Goal: Find specific page/section: Find specific page/section

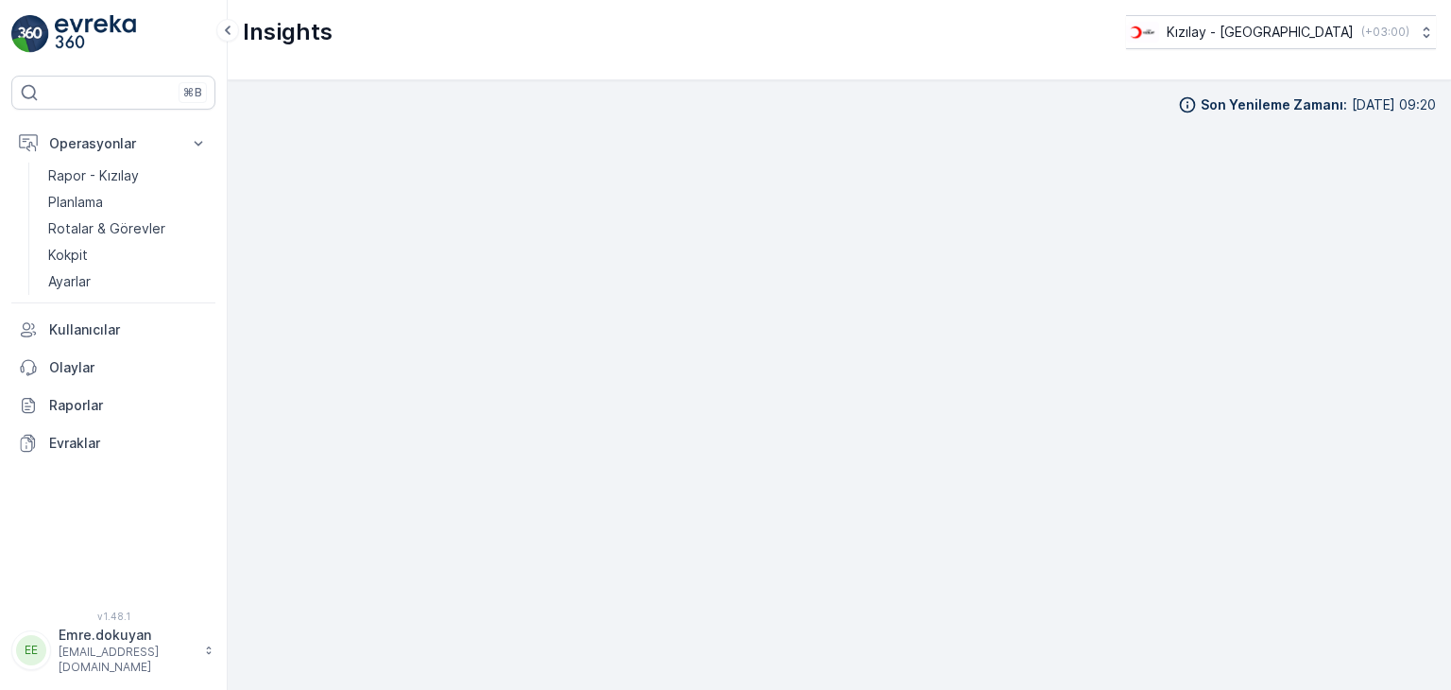
scroll to position [16, 0]
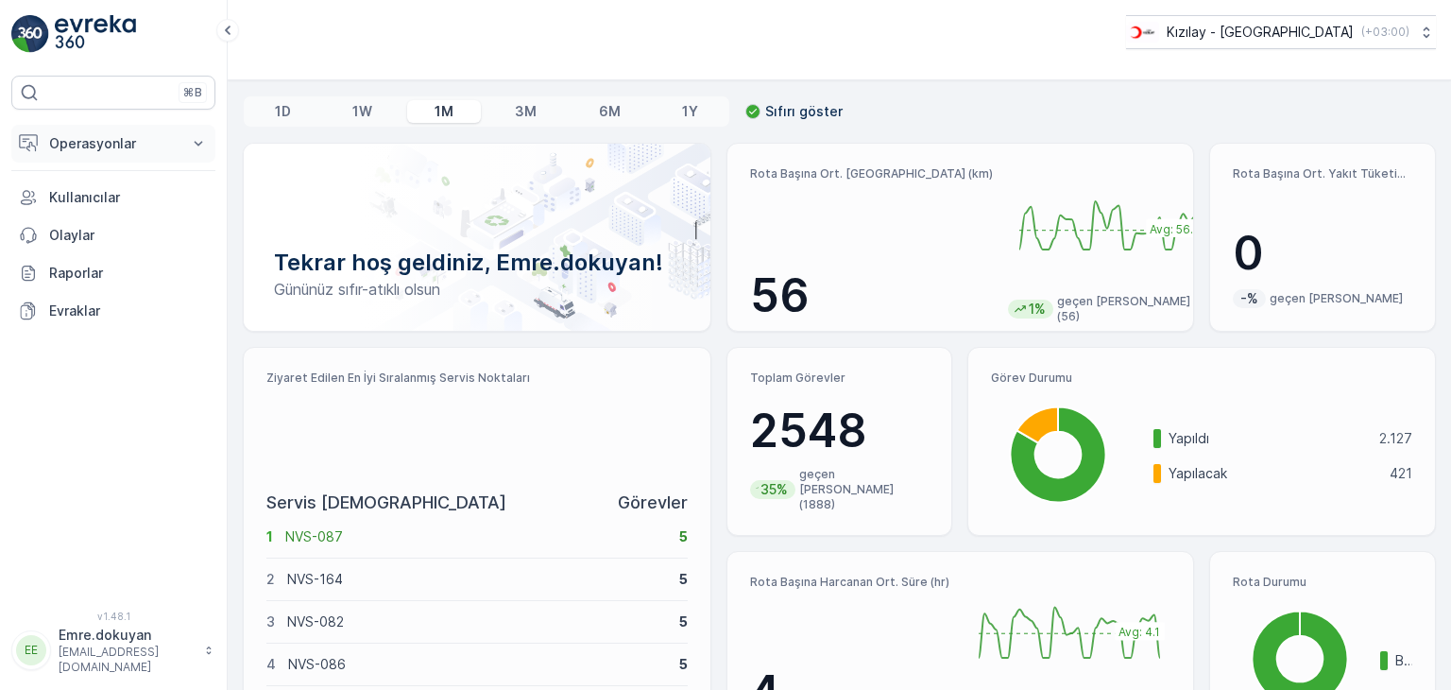
click at [129, 148] on p "Operasyonlar" at bounding box center [113, 143] width 129 height 19
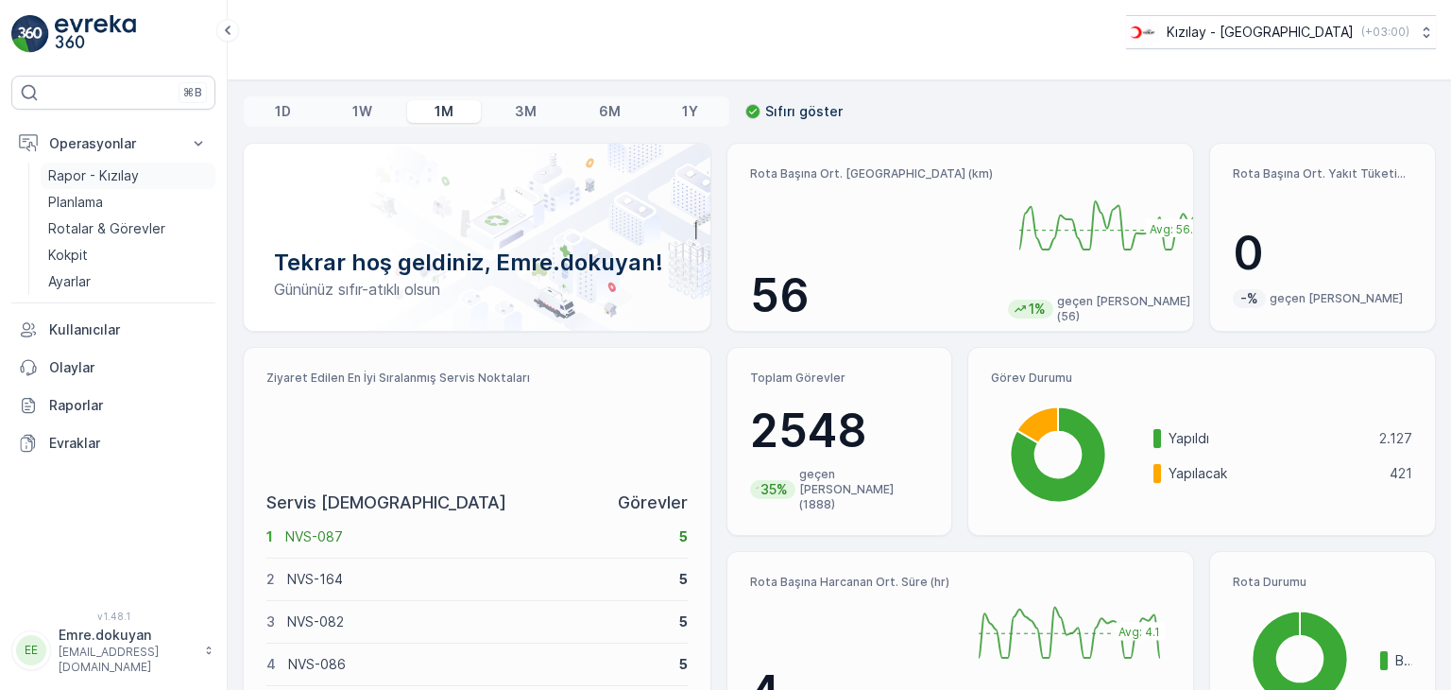
click at [106, 184] on link "Rapor - Kızılay" at bounding box center [128, 176] width 175 height 26
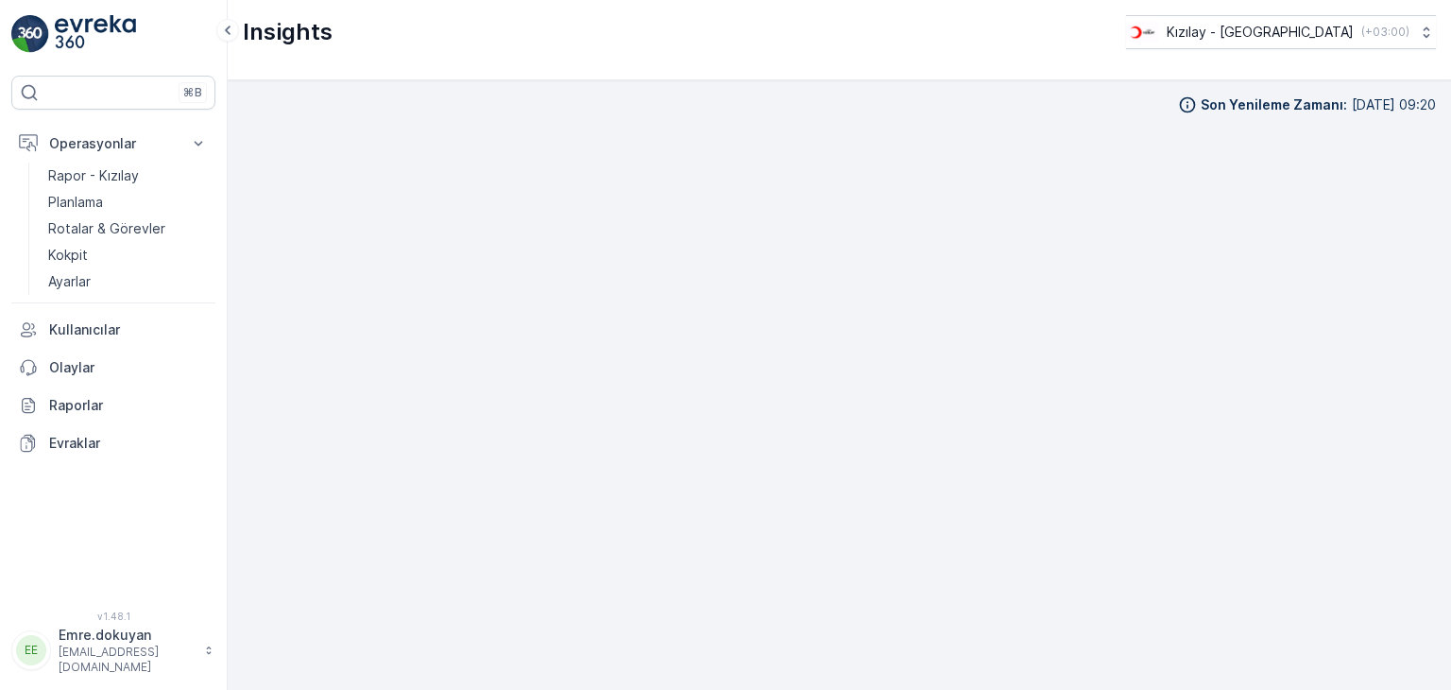
scroll to position [16, 0]
